Goal: Task Accomplishment & Management: Manage account settings

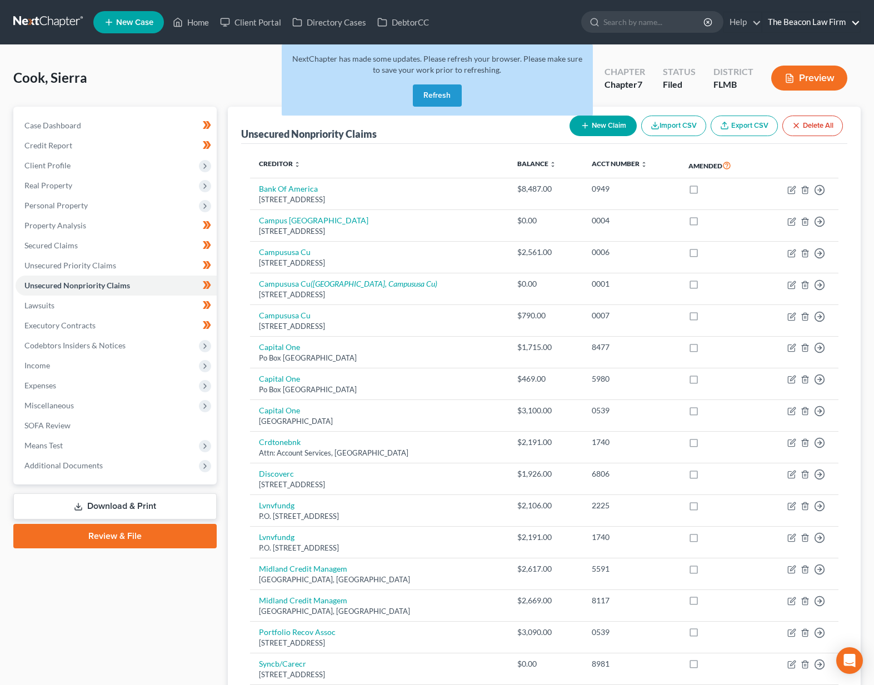
click at [795, 19] on link "The Beacon Law Firm" at bounding box center [812, 22] width 98 height 20
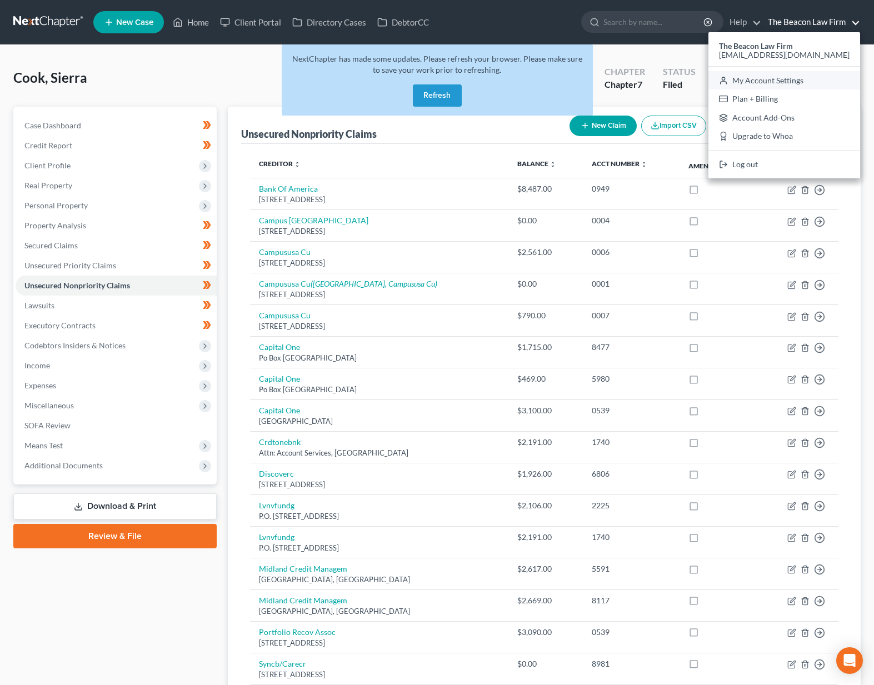
click at [788, 78] on link "My Account Settings" at bounding box center [785, 80] width 152 height 19
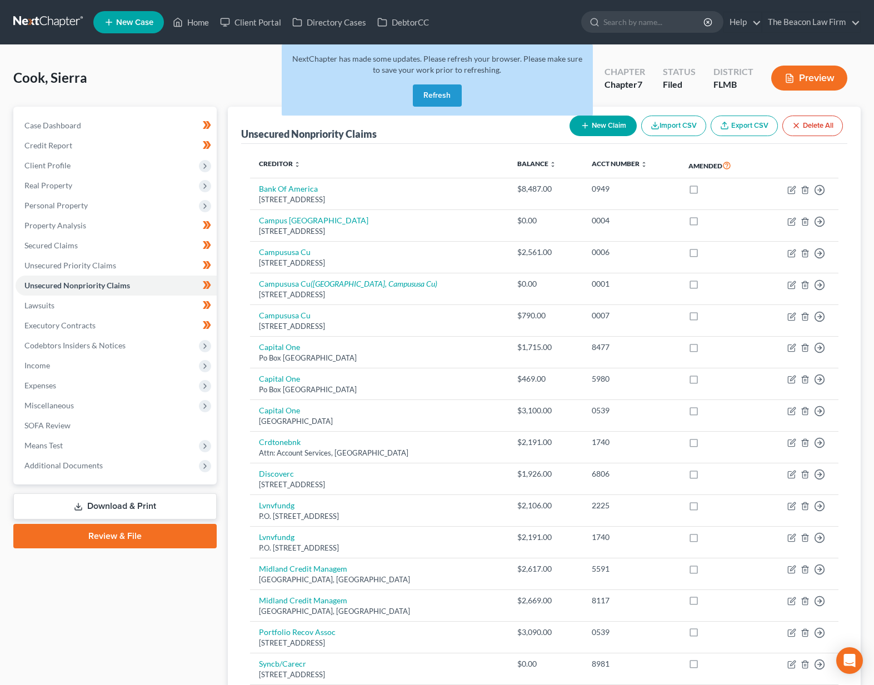
select select "24"
select select "9"
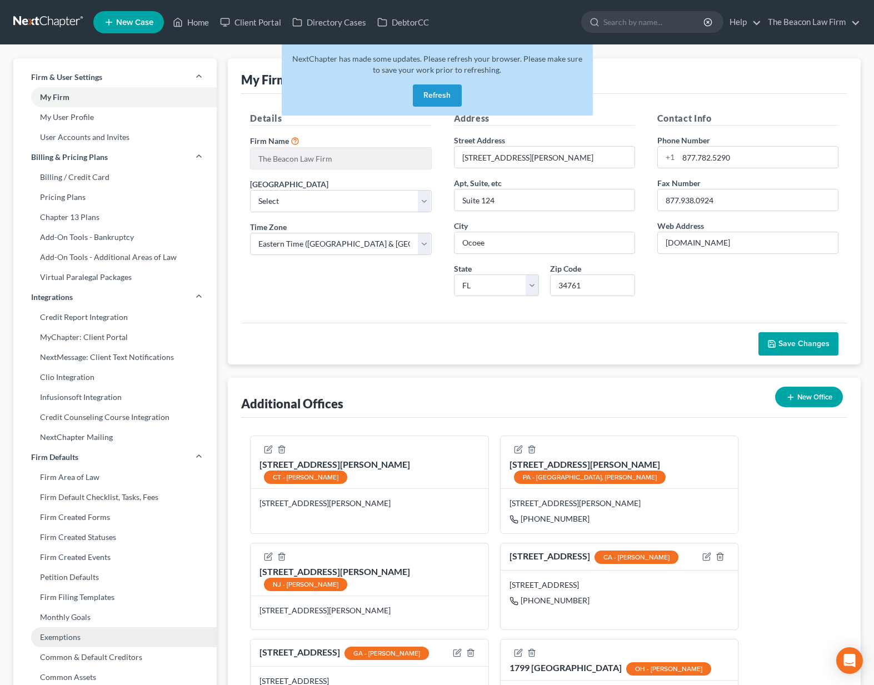
click at [160, 637] on link "Exemptions" at bounding box center [114, 637] width 203 height 20
select select "0"
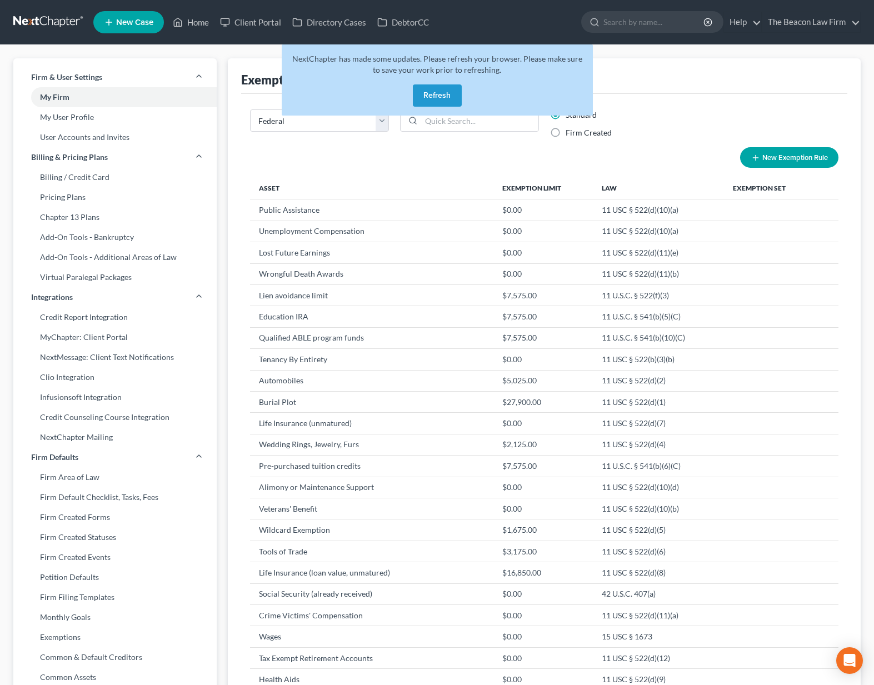
click at [420, 90] on button "Refresh" at bounding box center [437, 95] width 49 height 22
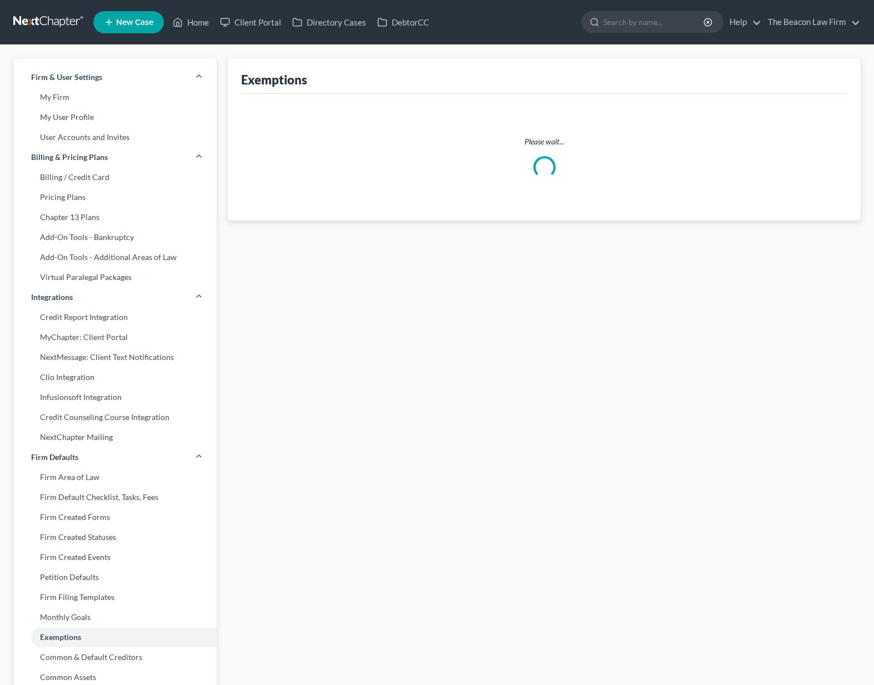
select select "0"
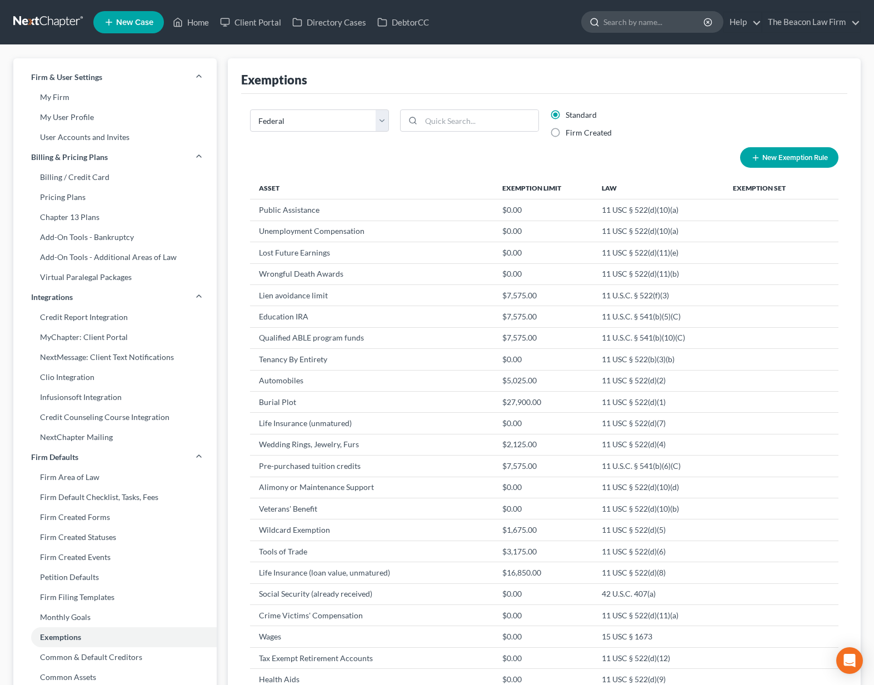
click at [624, 22] on input "search" at bounding box center [655, 22] width 102 height 21
click at [58, 24] on link at bounding box center [48, 22] width 71 height 20
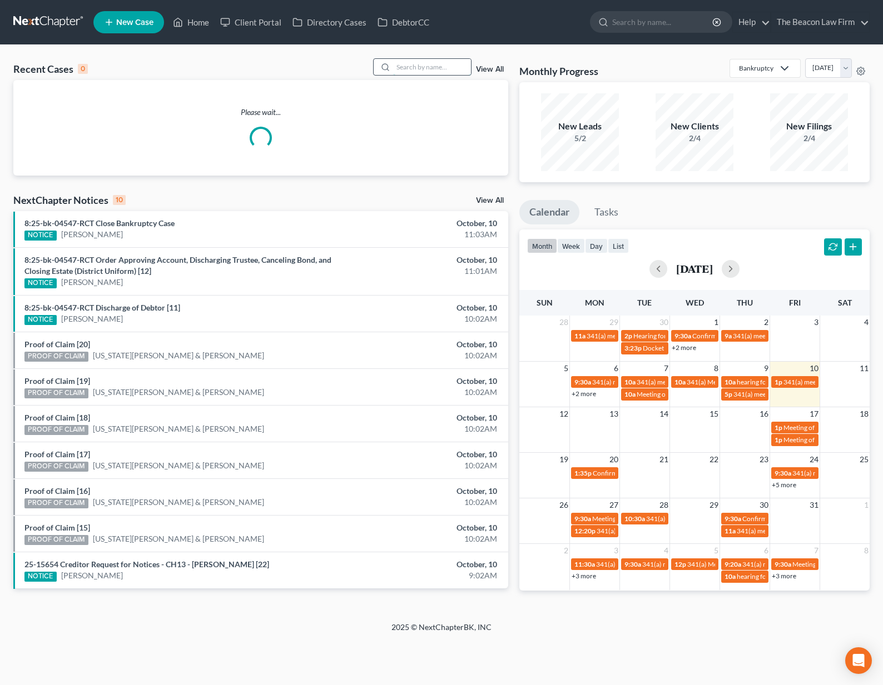
click at [417, 65] on input "search" at bounding box center [432, 67] width 78 height 16
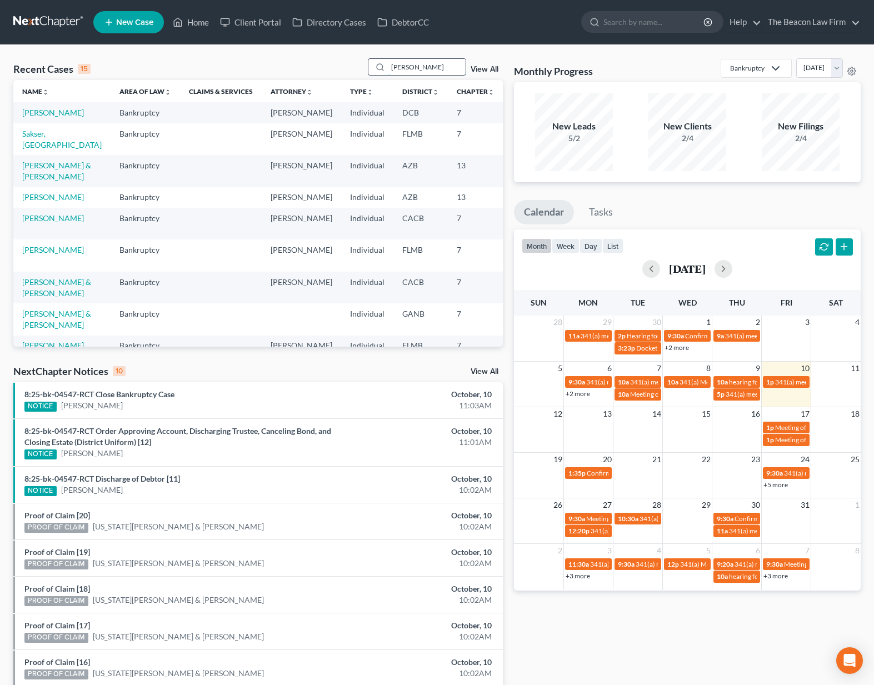
type input "[PERSON_NAME]"
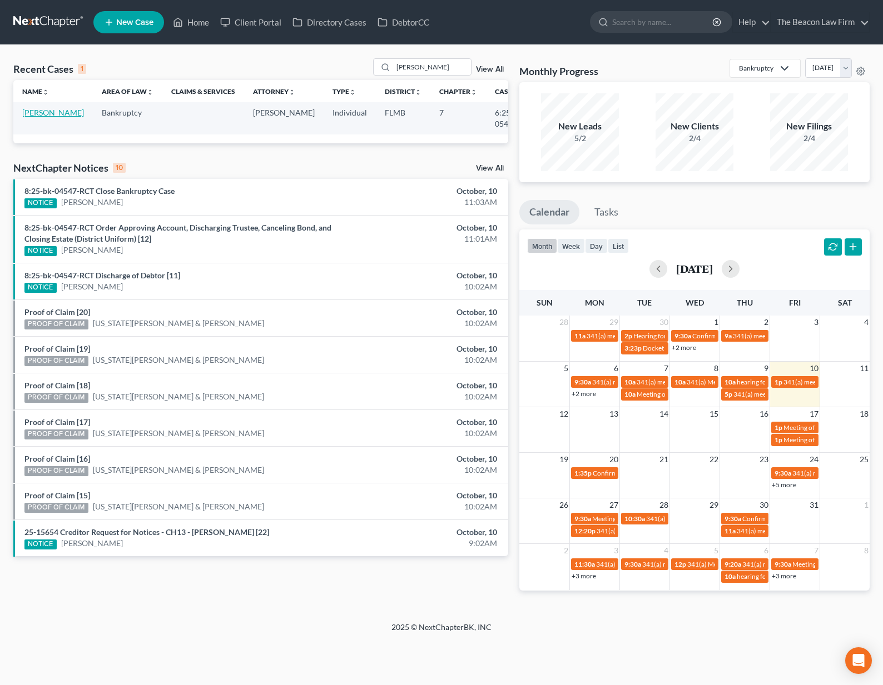
click at [24, 117] on link "[PERSON_NAME]" at bounding box center [53, 112] width 62 height 9
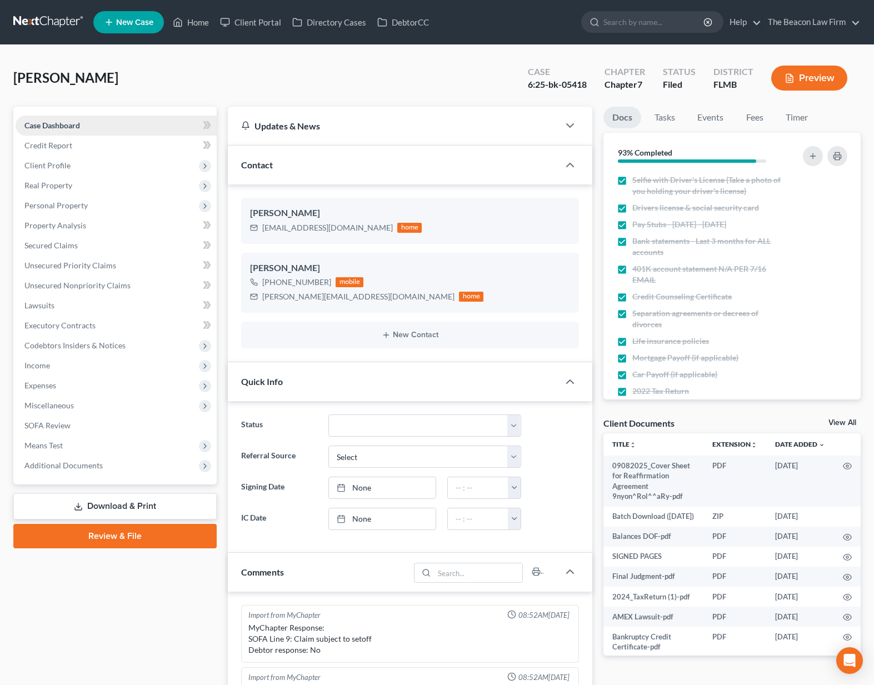
scroll to position [1189, 0]
